Goal: Browse casually

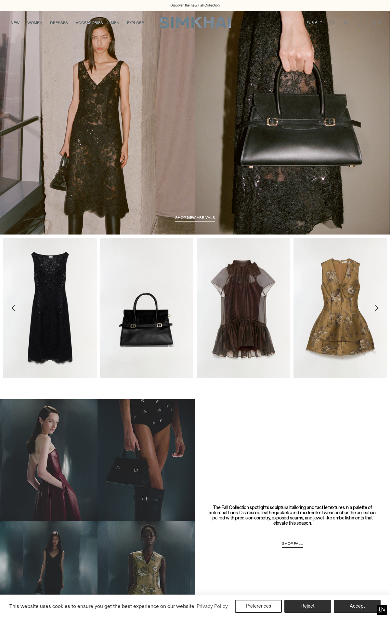
scroll to position [1084, 0]
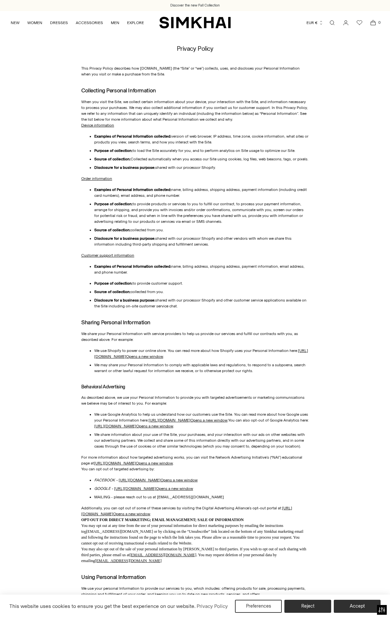
scroll to position [967, 0]
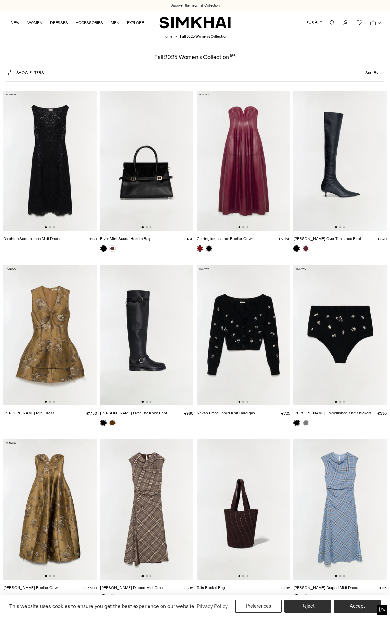
scroll to position [644, 0]
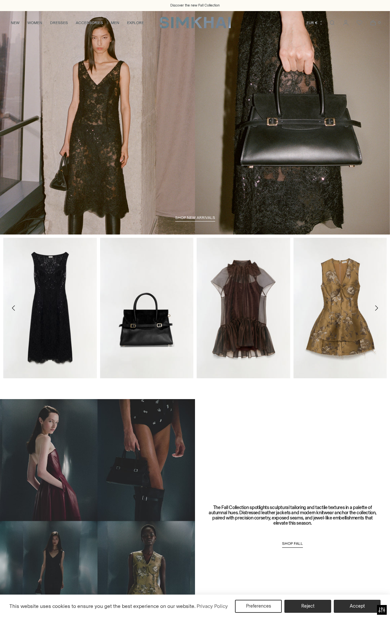
scroll to position [1084, 0]
